Goal: Transaction & Acquisition: Purchase product/service

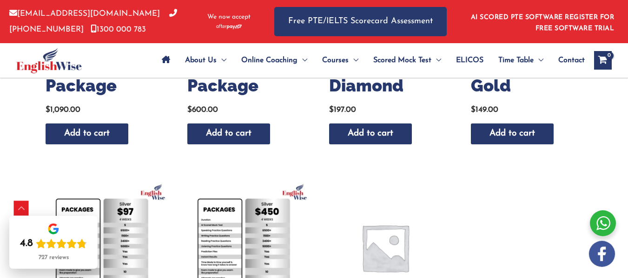
scroll to position [418, 0]
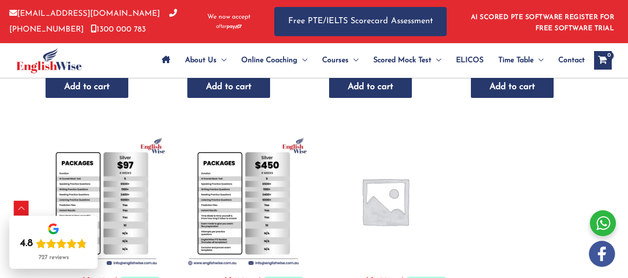
click at [95, 175] on img at bounding box center [101, 201] width 132 height 132
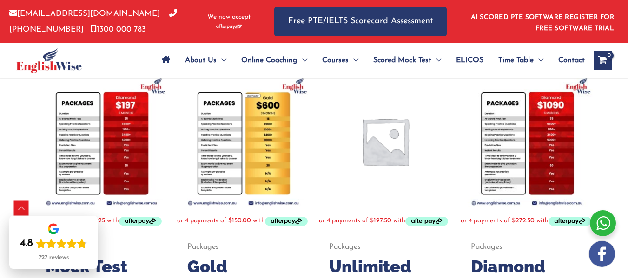
scroll to position [372, 0]
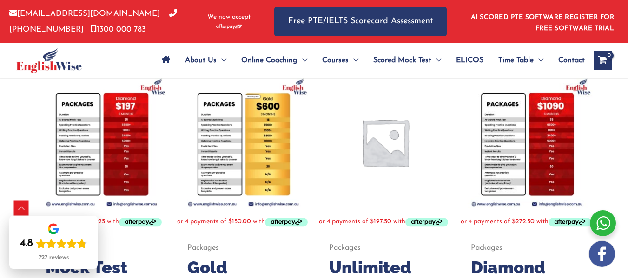
click at [89, 159] on img at bounding box center [101, 142] width 132 height 132
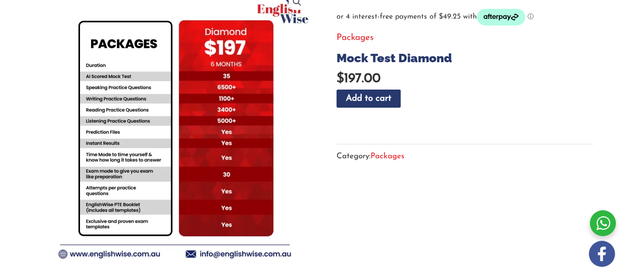
scroll to position [139, 0]
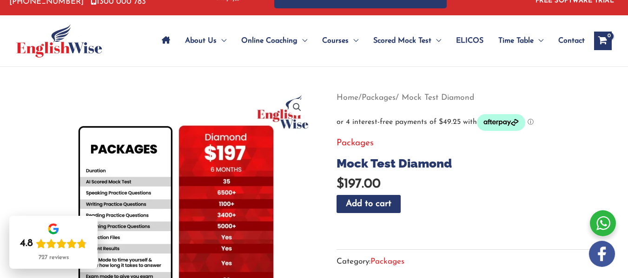
scroll to position [0, 0]
